Goal: Task Accomplishment & Management: Use online tool/utility

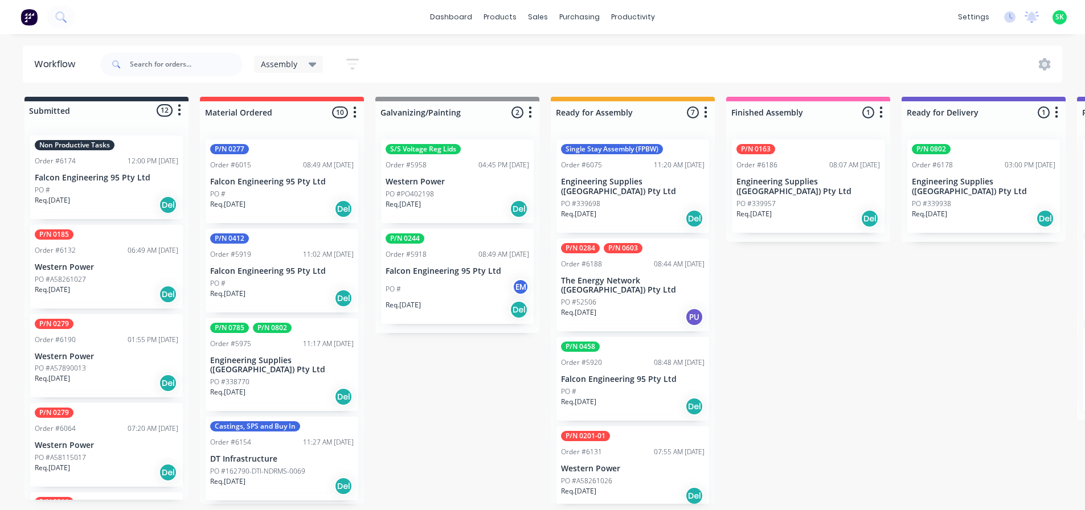
click at [126, 174] on p "Falcon Engineering 95 Pty Ltd" at bounding box center [107, 178] width 144 height 10
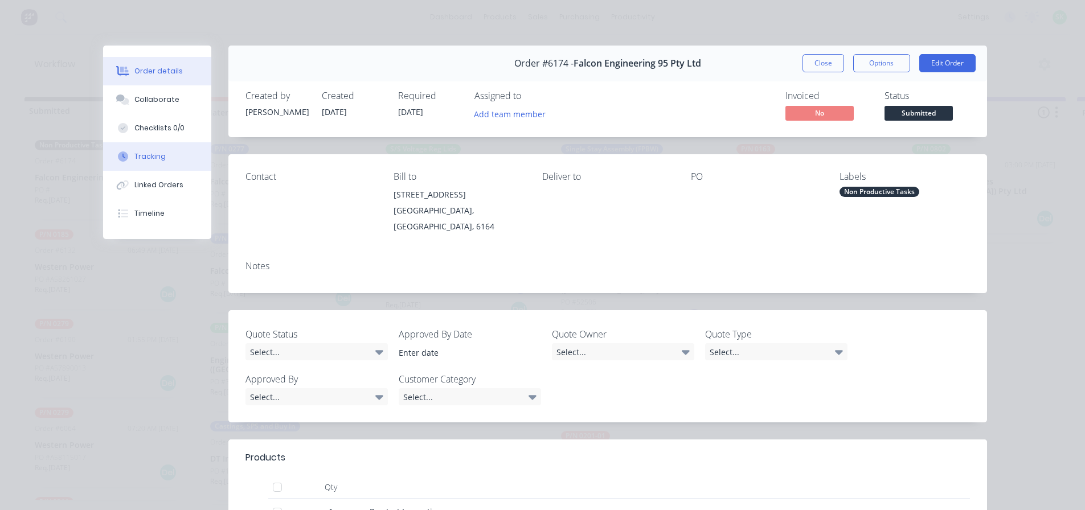
click at [185, 160] on button "Tracking" at bounding box center [157, 156] width 108 height 28
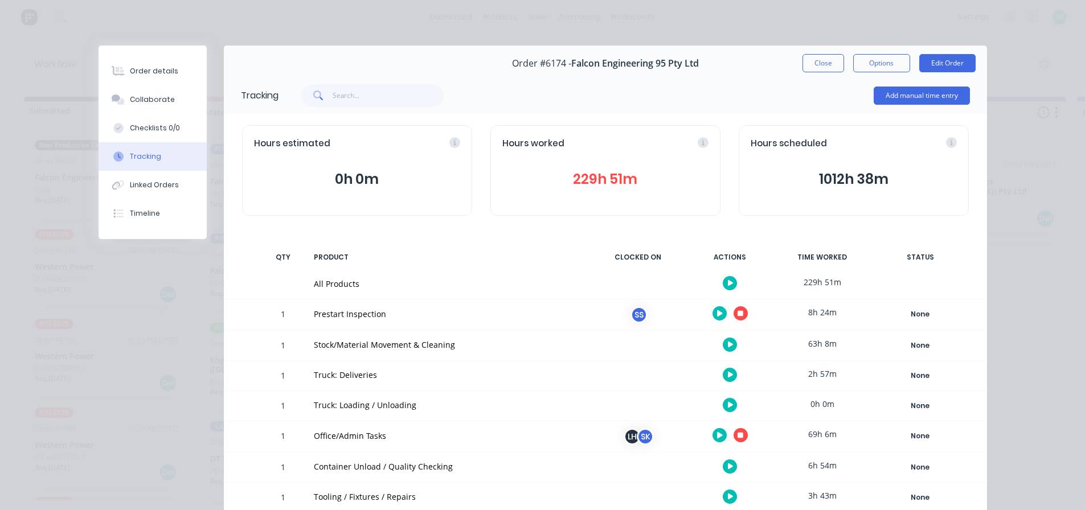
click at [734, 311] on button "button" at bounding box center [741, 313] width 14 height 14
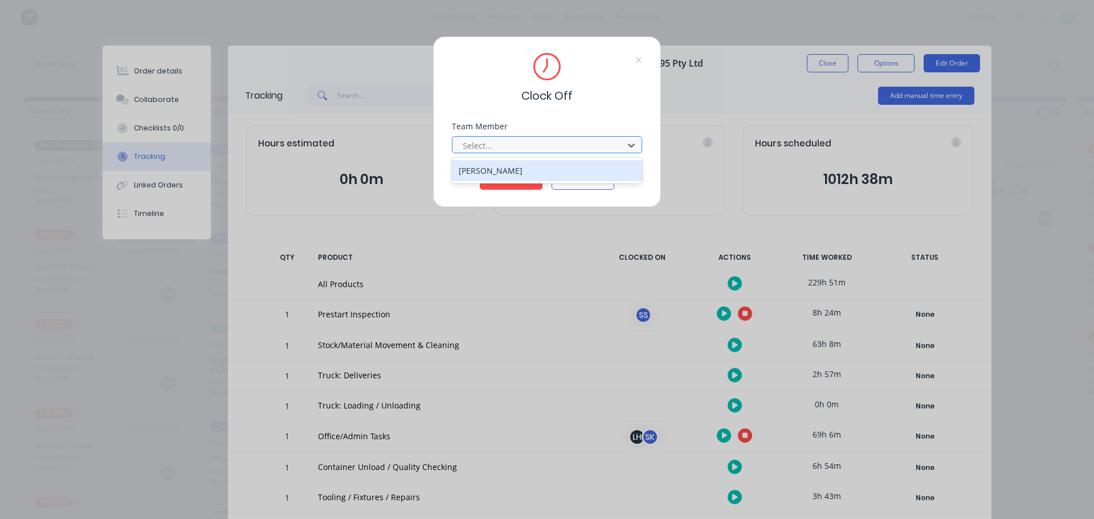
click at [510, 138] on div at bounding box center [539, 145] width 156 height 14
click at [517, 166] on div "[PERSON_NAME]" at bounding box center [547, 170] width 190 height 21
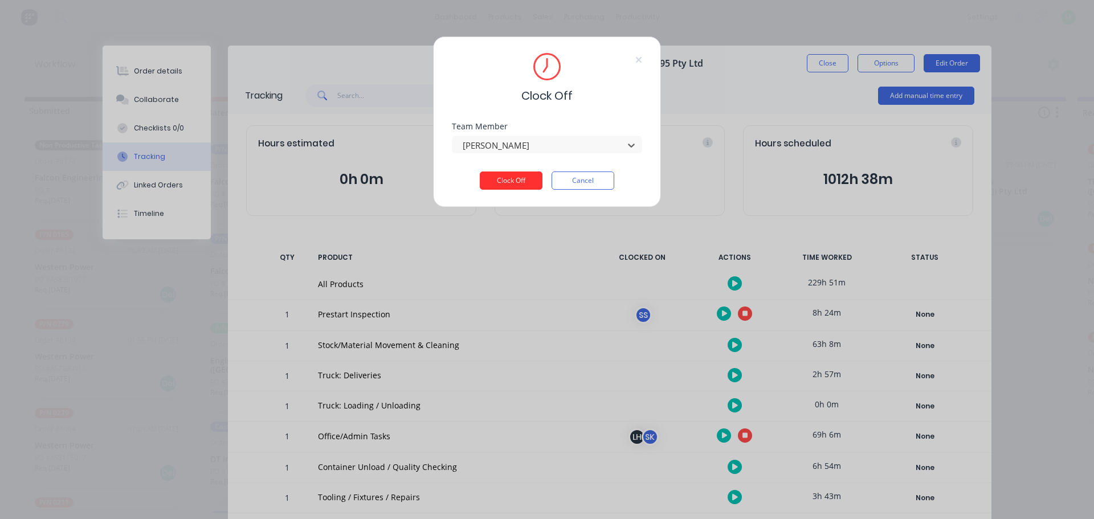
click at [511, 179] on button "Clock Off" at bounding box center [511, 180] width 63 height 18
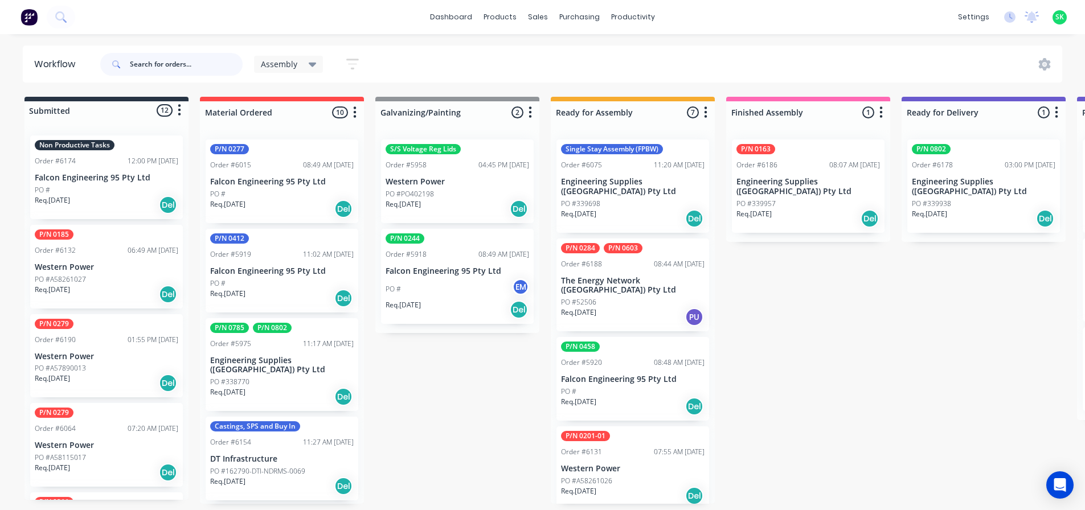
click at [157, 66] on input "text" at bounding box center [186, 64] width 113 height 23
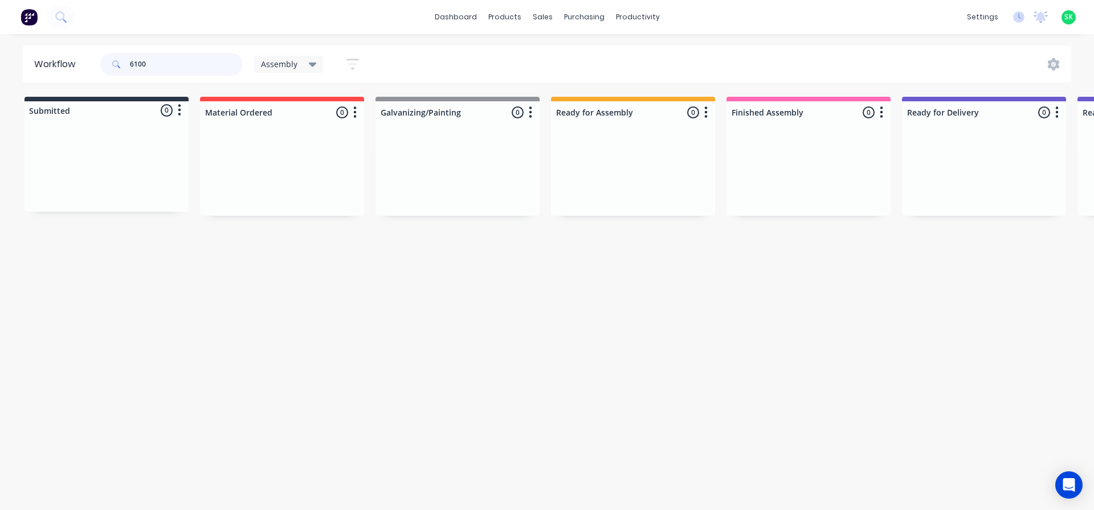
type input "6100"
click at [315, 64] on icon at bounding box center [313, 65] width 8 height 5
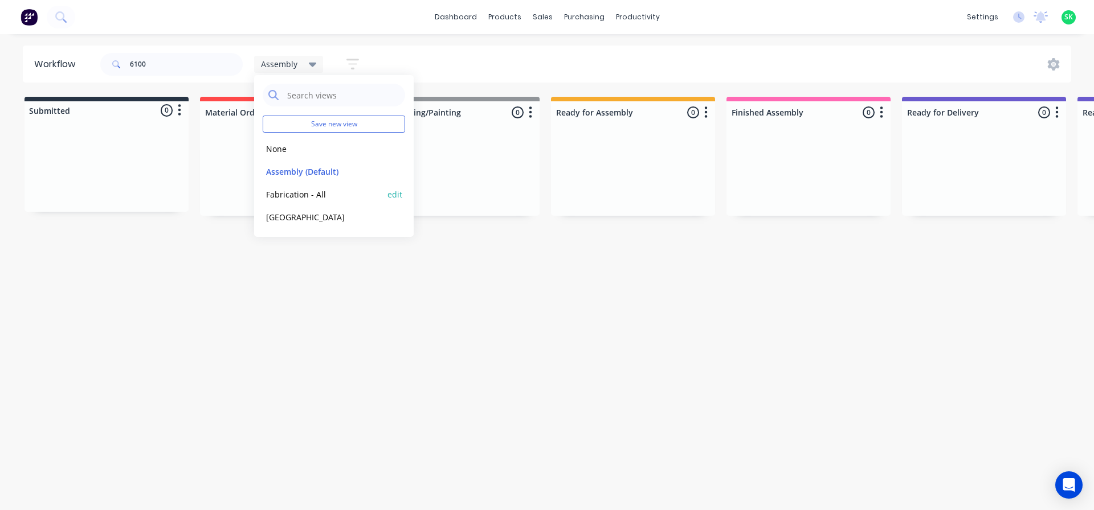
click at [290, 195] on button "Fabrication - All" at bounding box center [323, 194] width 121 height 13
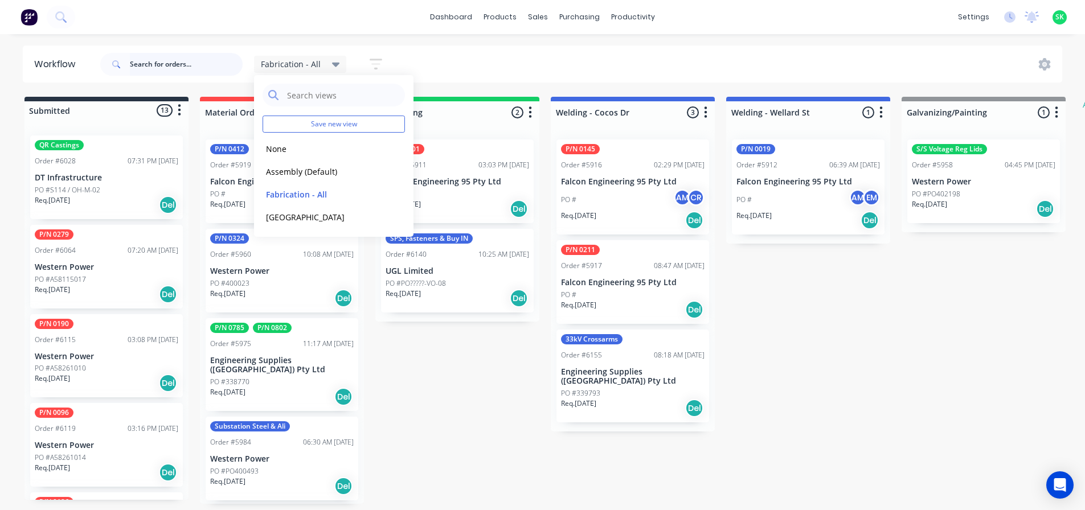
click at [138, 67] on input "text" at bounding box center [186, 64] width 113 height 23
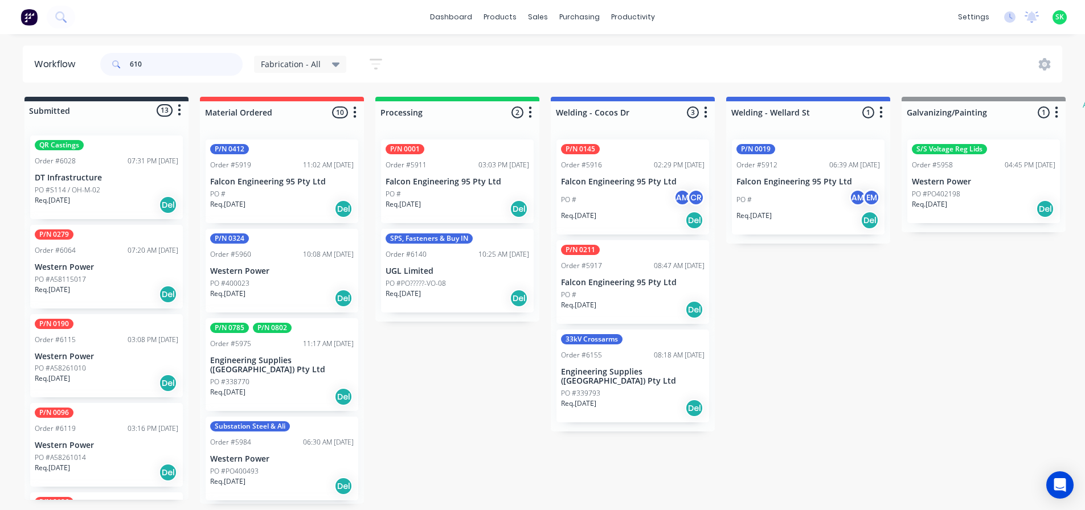
type input "6100"
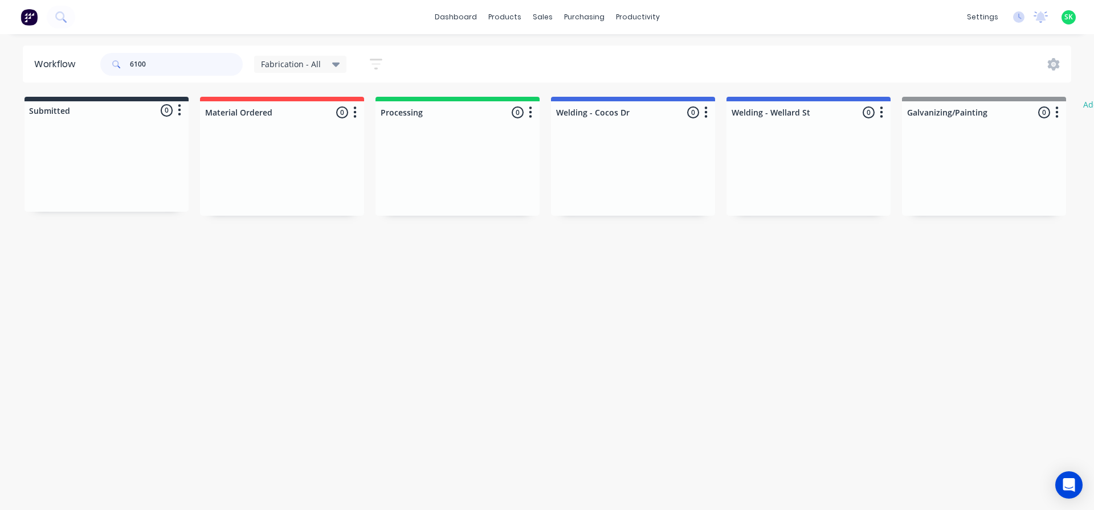
drag, startPoint x: 157, startPoint y: 64, endPoint x: 87, endPoint y: 67, distance: 70.1
click at [87, 67] on header "Workflow 6100 Fabrication - All Save new view None edit Assembly (Default) edit…" at bounding box center [547, 64] width 1049 height 37
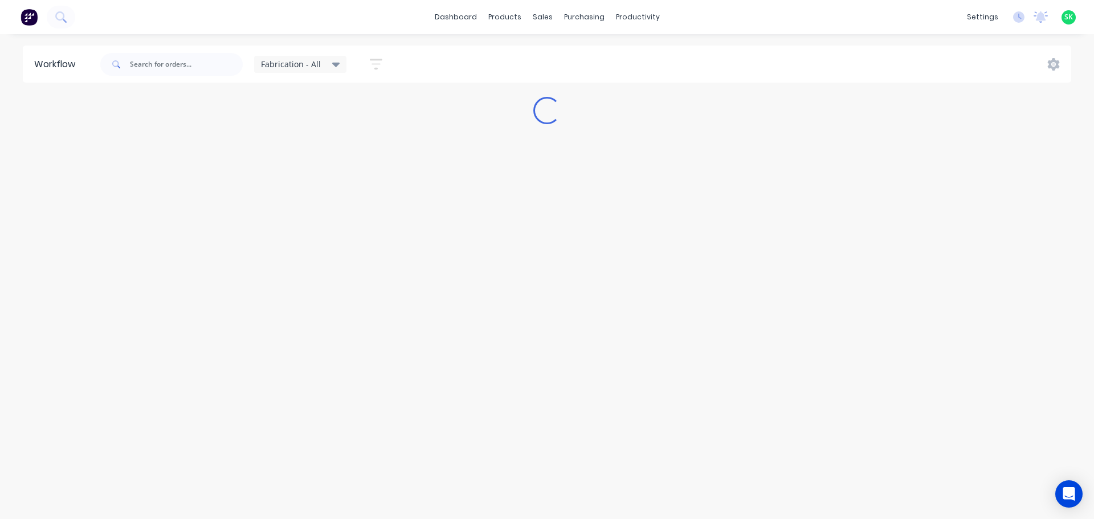
click at [338, 66] on div "Fabrication - All" at bounding box center [300, 64] width 93 height 17
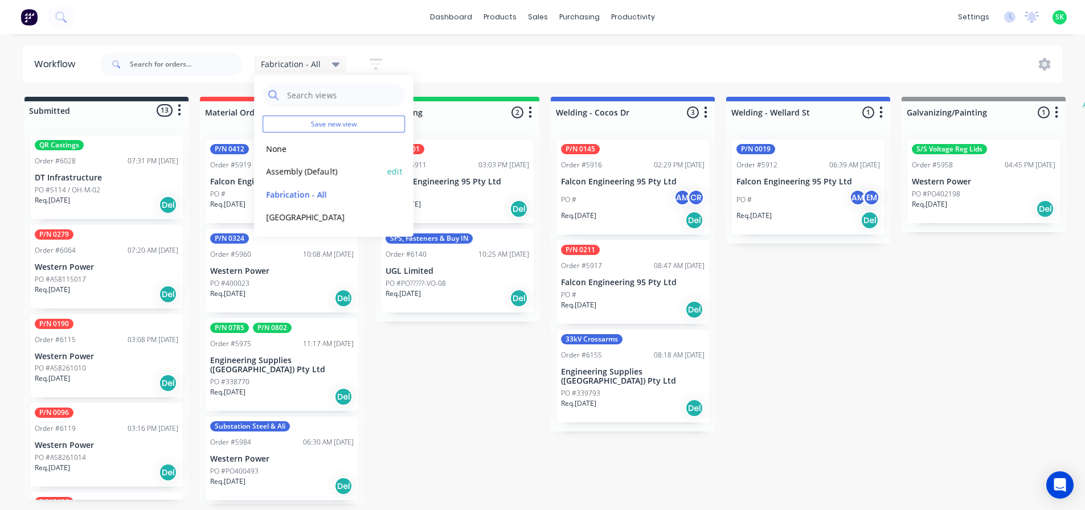
click at [314, 169] on button "Assembly (Default)" at bounding box center [323, 171] width 121 height 13
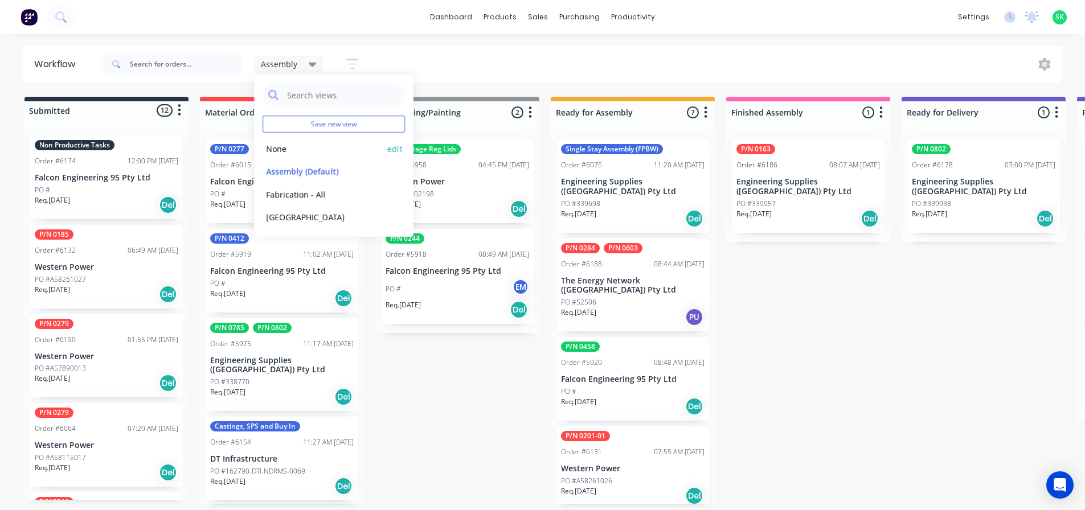
click at [278, 145] on button "None" at bounding box center [323, 148] width 121 height 13
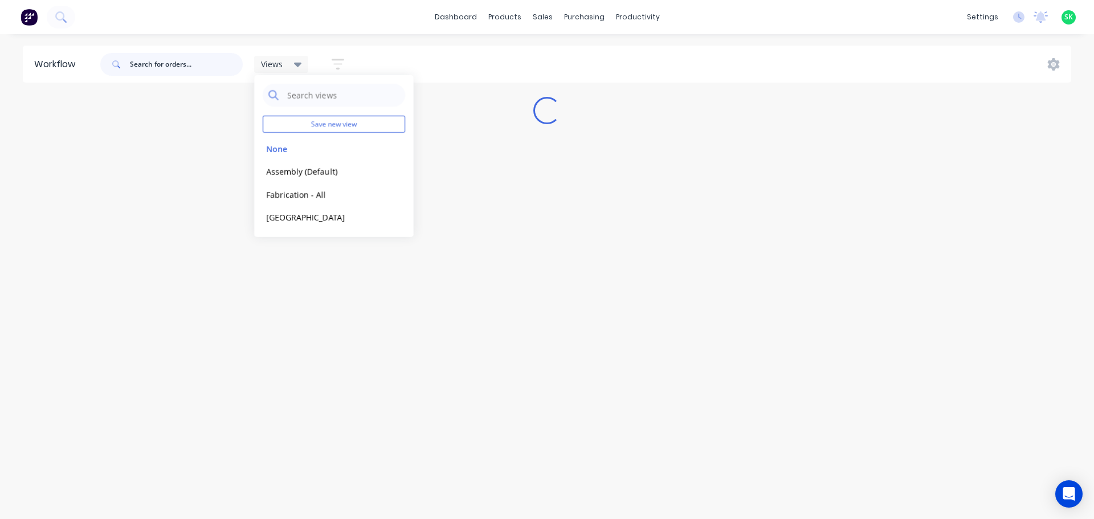
click at [140, 70] on input "text" at bounding box center [186, 64] width 113 height 23
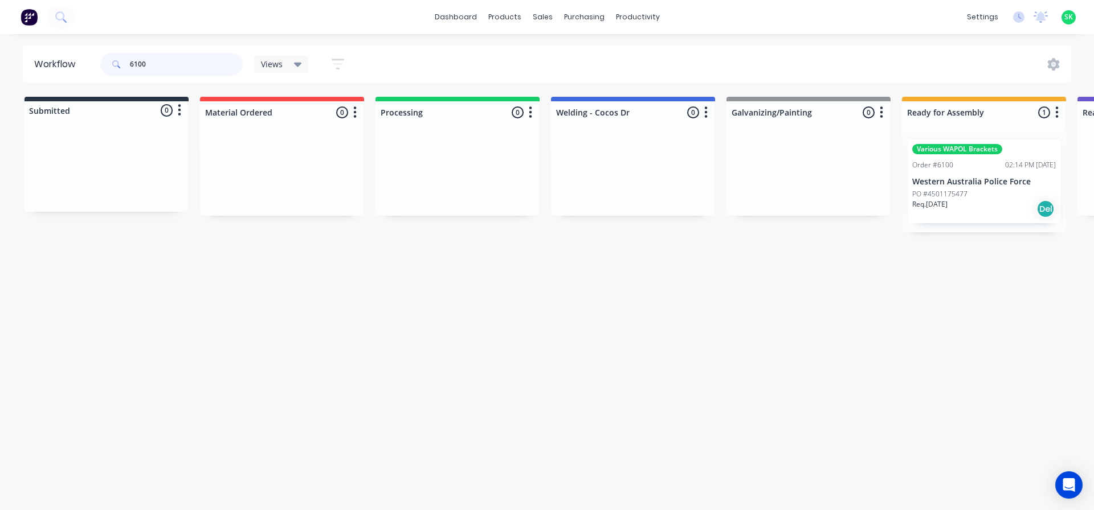
type input "6100"
click at [992, 171] on div "Various WAPOL Brackets Order #6100 02:14 PM [DATE] Western Australia Police For…" at bounding box center [983, 182] width 153 height 84
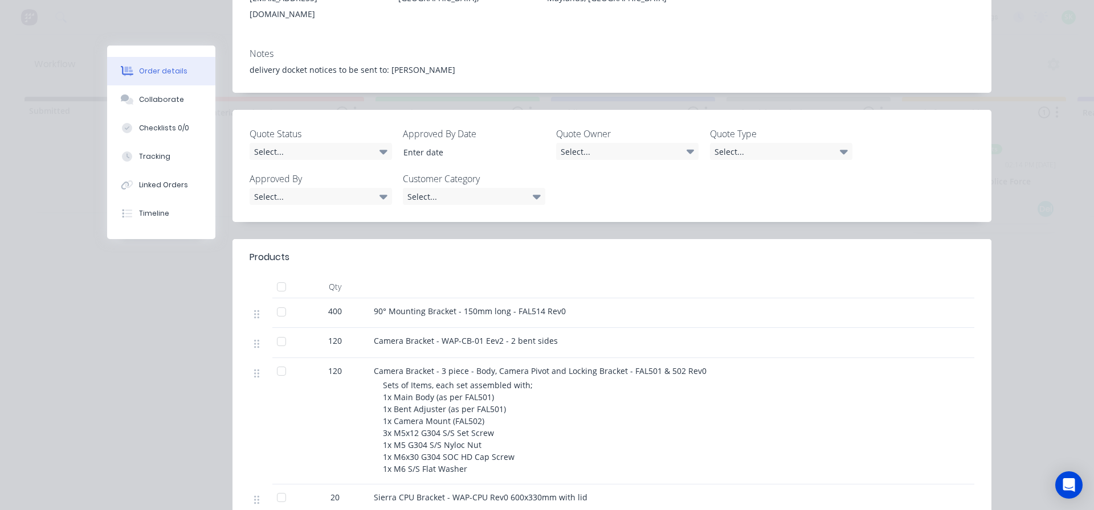
scroll to position [228, 0]
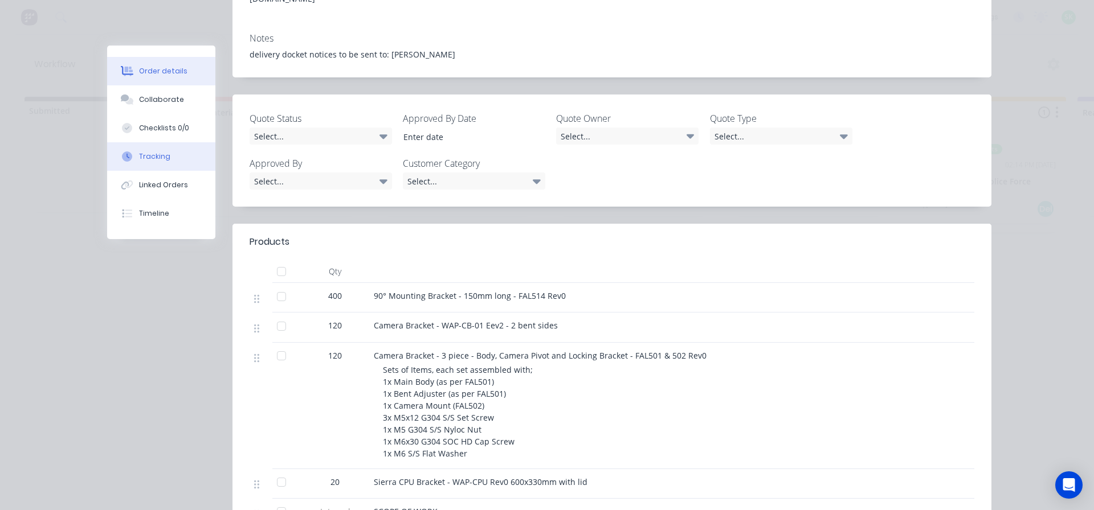
click at [159, 158] on div "Tracking" at bounding box center [154, 157] width 31 height 10
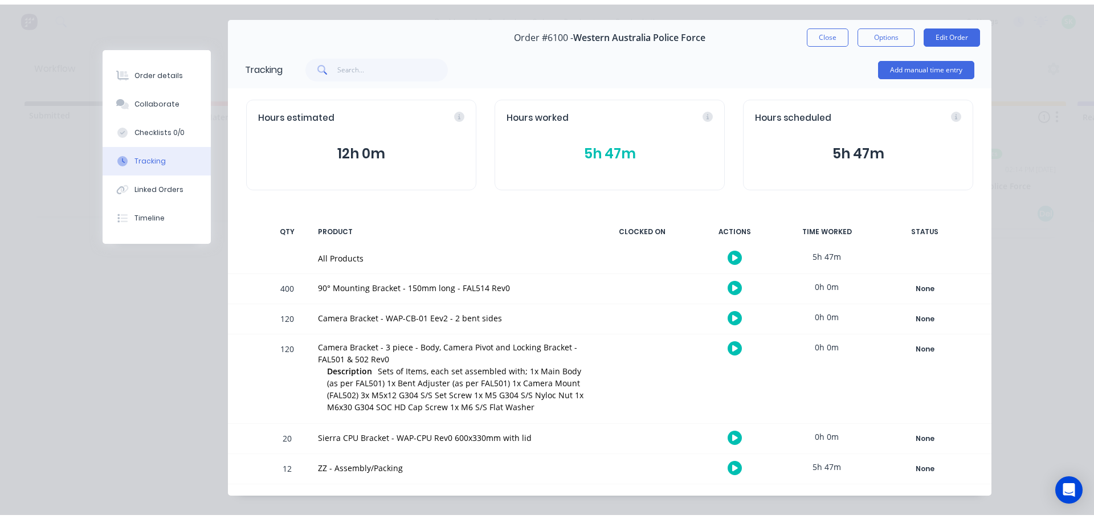
scroll to position [47, 0]
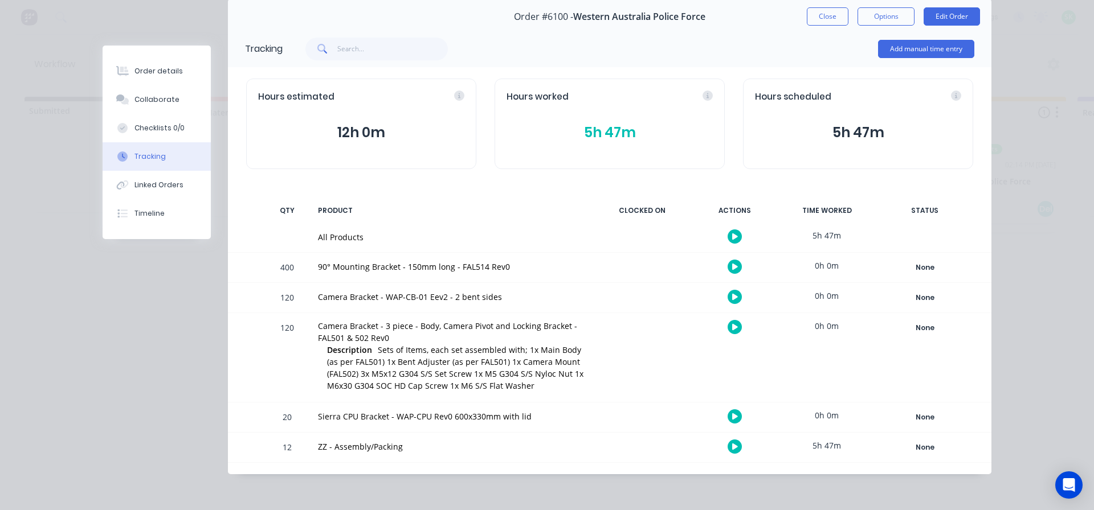
click at [732, 449] on icon "button" at bounding box center [735, 446] width 6 height 7
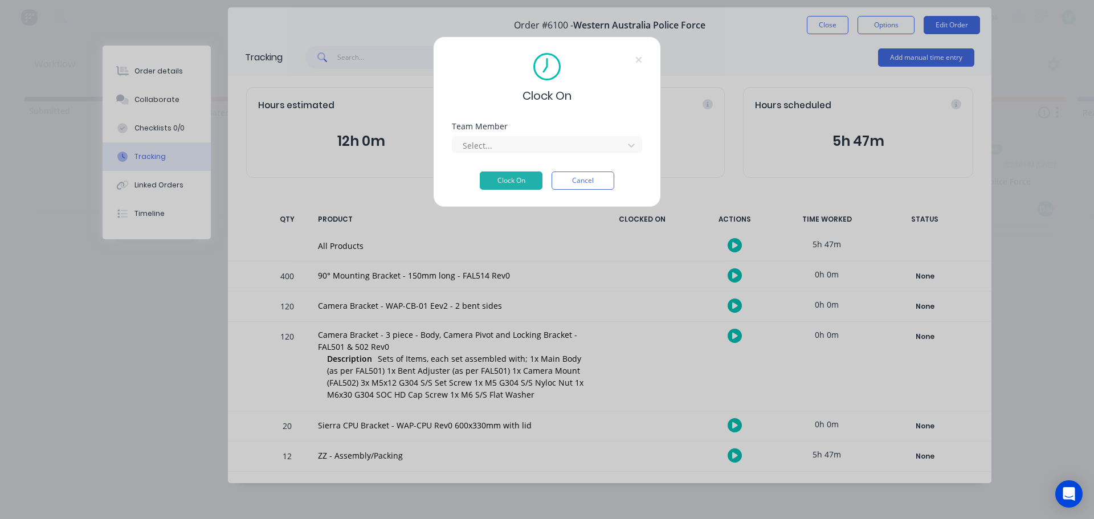
scroll to position [38, 0]
click at [601, 144] on div at bounding box center [539, 145] width 156 height 14
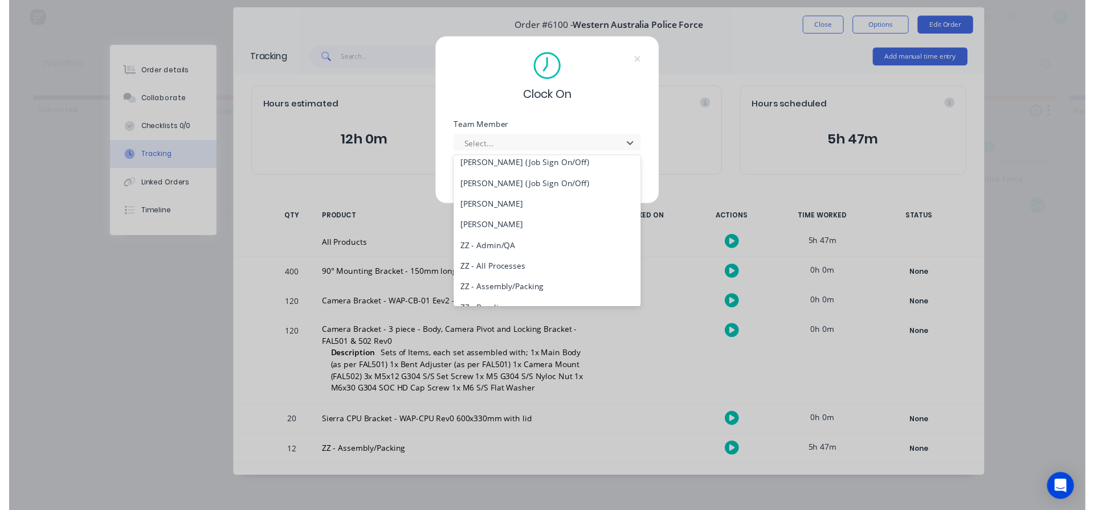
scroll to position [746, 0]
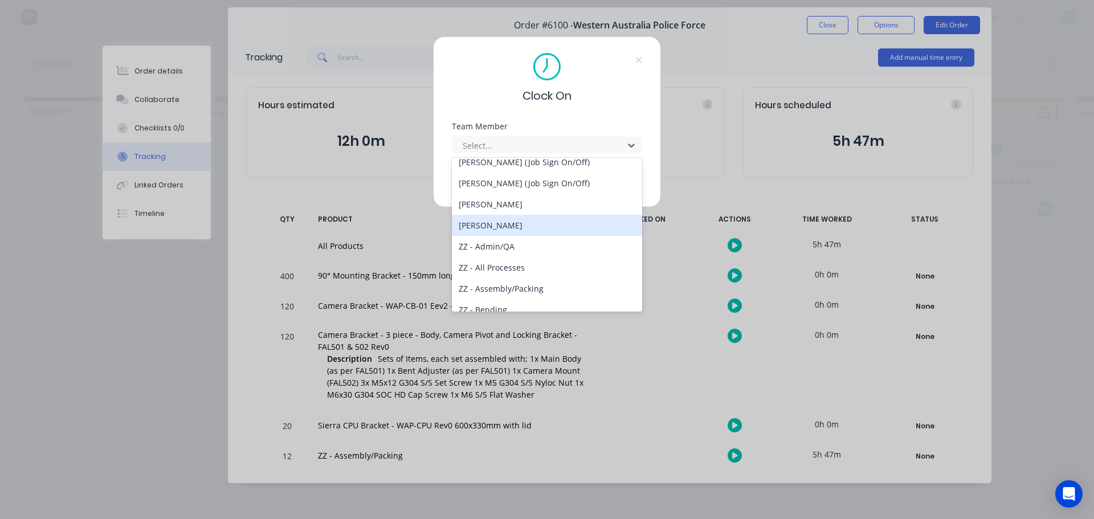
click at [532, 223] on div "[PERSON_NAME]" at bounding box center [547, 225] width 190 height 21
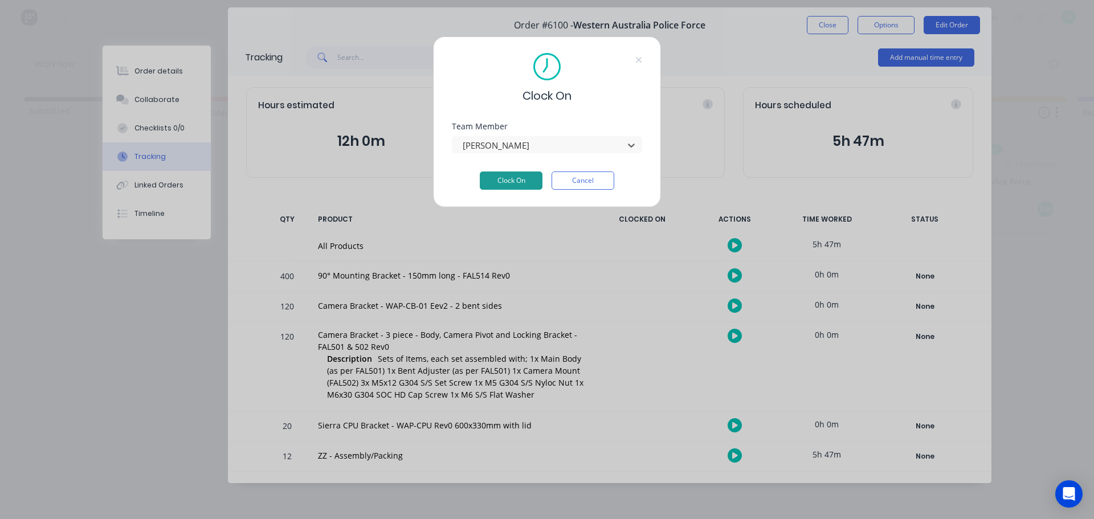
click at [511, 182] on button "Clock On" at bounding box center [511, 180] width 63 height 18
